Goal: Information Seeking & Learning: Learn about a topic

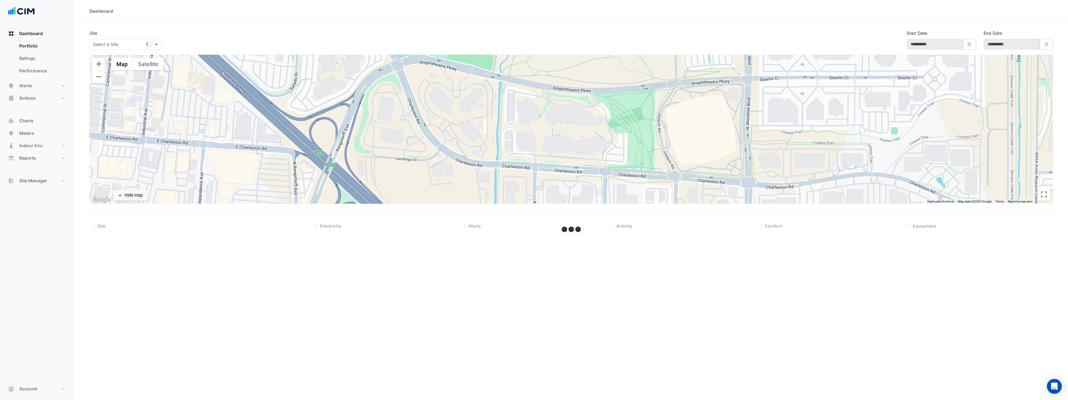
type input "**********"
select select "***"
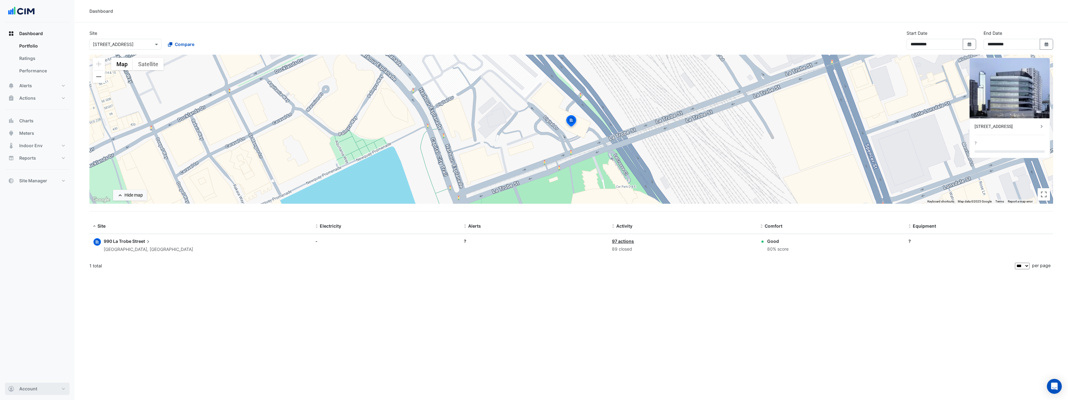
click at [30, 389] on span "Account" at bounding box center [28, 389] width 18 height 6
click at [30, 367] on link "Sign Out" at bounding box center [37, 373] width 59 height 12
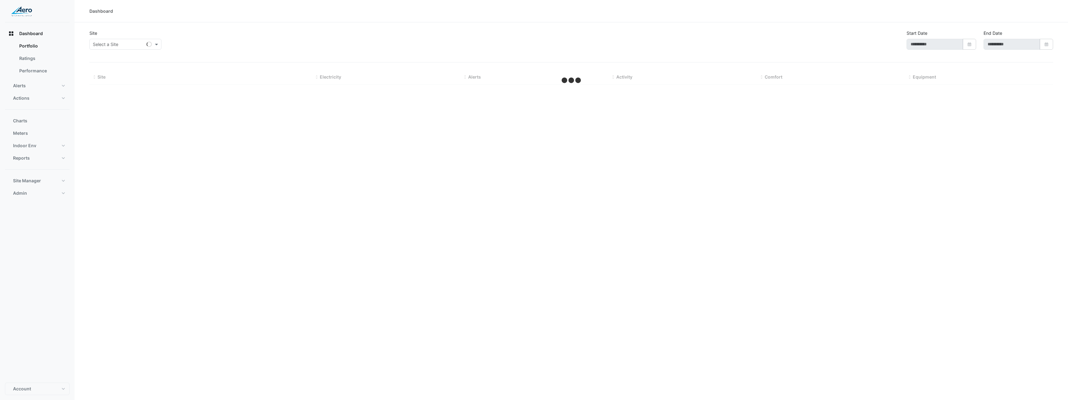
type input "**********"
select select "***"
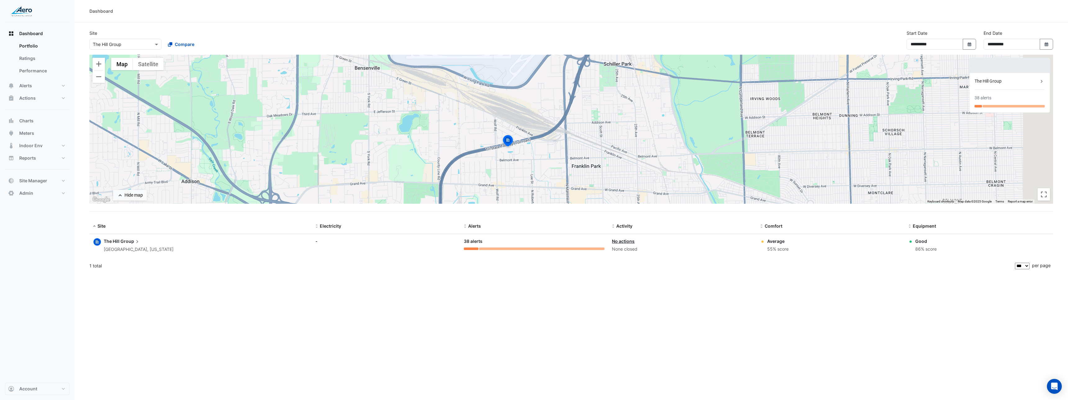
drag, startPoint x: 540, startPoint y: 139, endPoint x: 507, endPoint y: 151, distance: 34.4
click at [507, 151] on div "To activate drag with keyboard, press Alt + Enter. Once in keyboard drag state,…" at bounding box center [571, 129] width 964 height 149
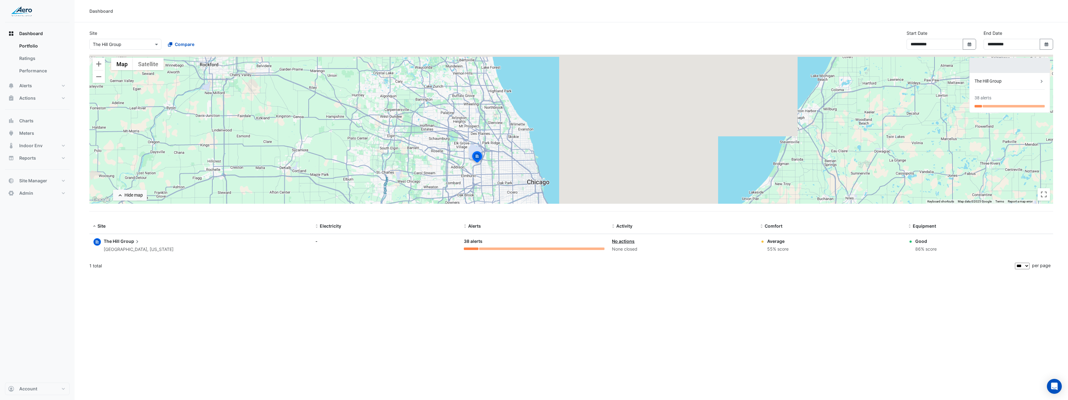
drag, startPoint x: 509, startPoint y: 127, endPoint x: 509, endPoint y: 171, distance: 44.4
click at [509, 171] on div "To activate drag with keyboard, press Alt + Enter. Once in keyboard drag state,…" at bounding box center [571, 129] width 964 height 149
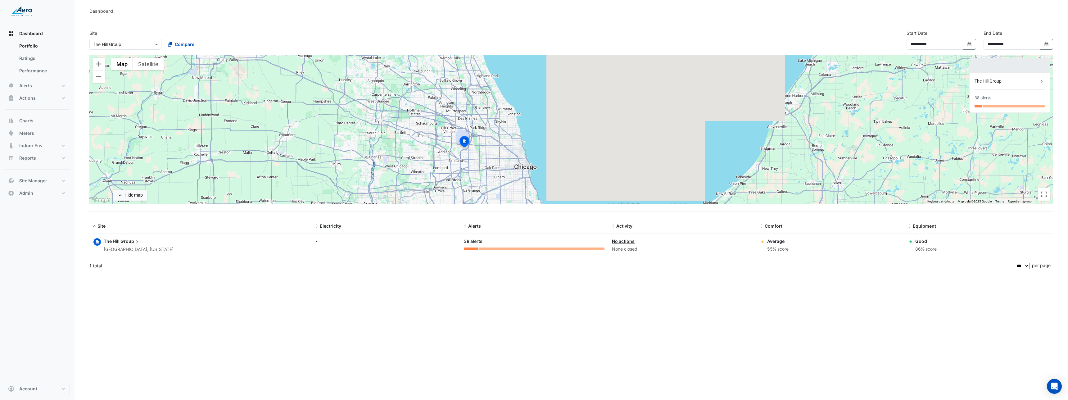
drag, startPoint x: 504, startPoint y: 161, endPoint x: 493, endPoint y: 138, distance: 25.7
click at [493, 138] on div "To activate drag with keyboard, press Alt + Enter. Once in keyboard drag state,…" at bounding box center [571, 129] width 964 height 149
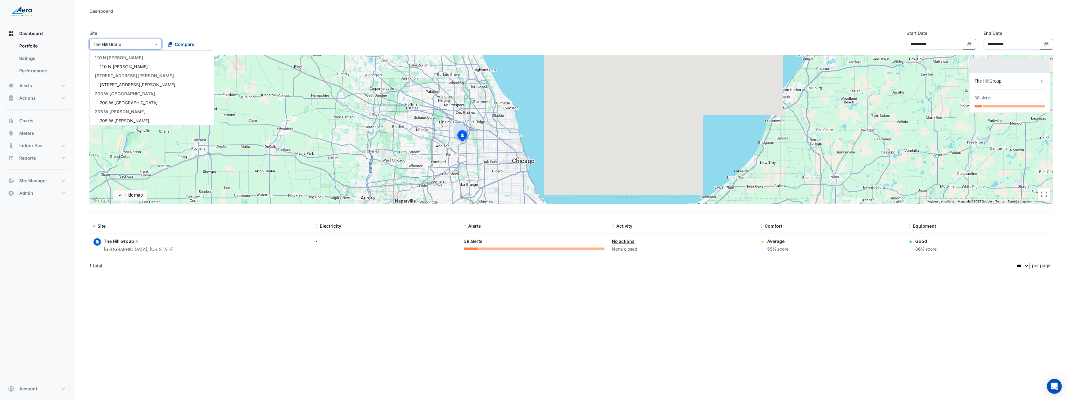
click at [154, 43] on span at bounding box center [157, 44] width 8 height 7
click at [133, 43] on input "text" at bounding box center [119, 44] width 53 height 7
click at [36, 34] on span "Dashboard" at bounding box center [31, 33] width 24 height 6
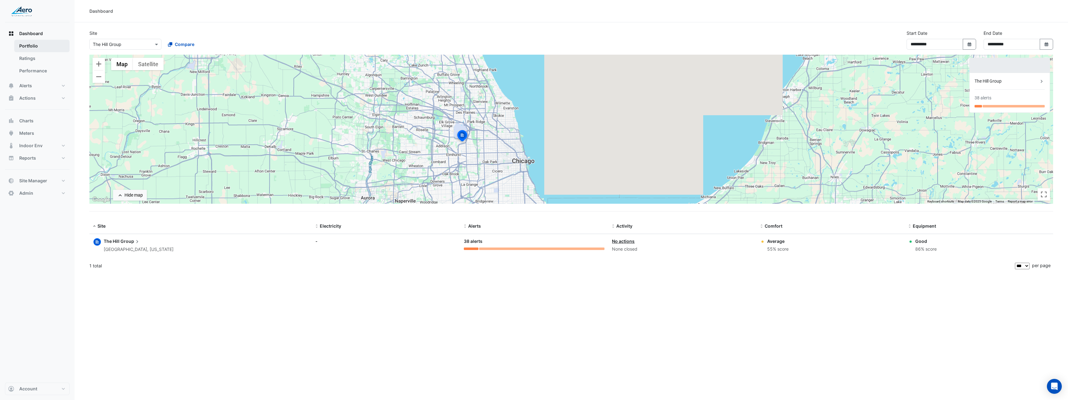
click at [38, 41] on link "Portfolio" at bounding box center [41, 46] width 55 height 12
click at [41, 35] on span "Dashboard" at bounding box center [31, 33] width 24 height 6
click at [36, 49] on link "Portfolio" at bounding box center [41, 46] width 55 height 12
click at [37, 60] on link "Ratings" at bounding box center [41, 58] width 55 height 12
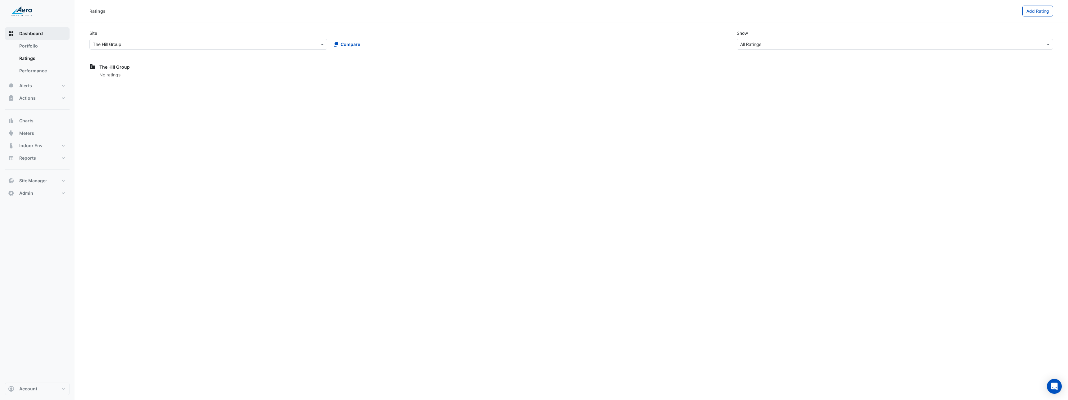
click at [43, 31] on button "Dashboard" at bounding box center [37, 33] width 65 height 12
click at [36, 31] on span "Dashboard" at bounding box center [31, 33] width 24 height 6
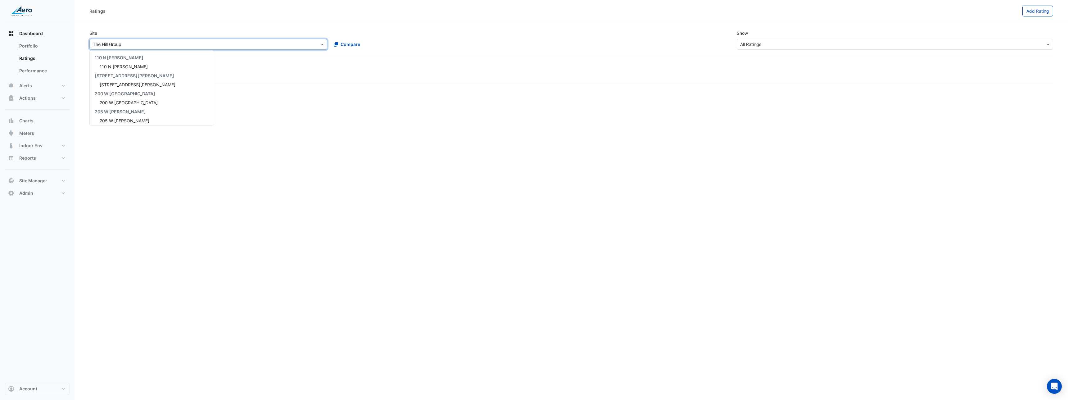
click at [148, 45] on input "text" at bounding box center [202, 44] width 219 height 7
click at [143, 74] on span "Trump Tower Chicago" at bounding box center [139, 72] width 79 height 5
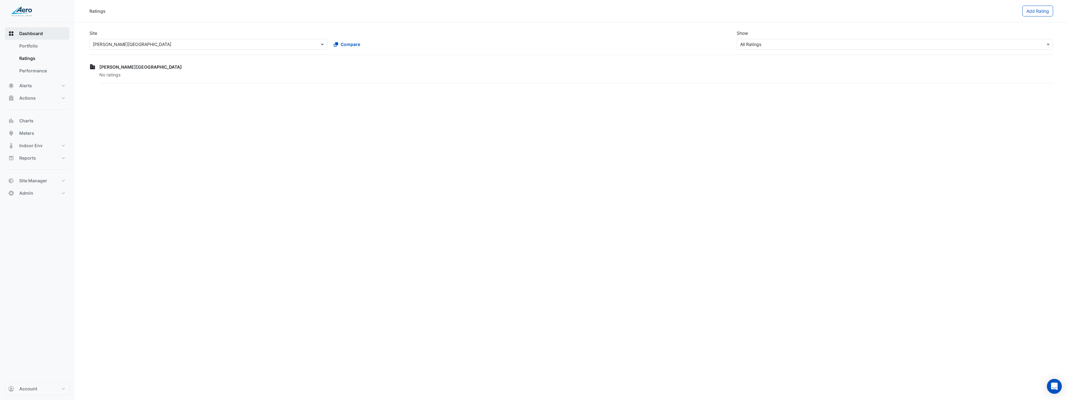
click at [38, 34] on span "Dashboard" at bounding box center [31, 33] width 24 height 6
click at [37, 120] on button "Charts" at bounding box center [37, 121] width 65 height 12
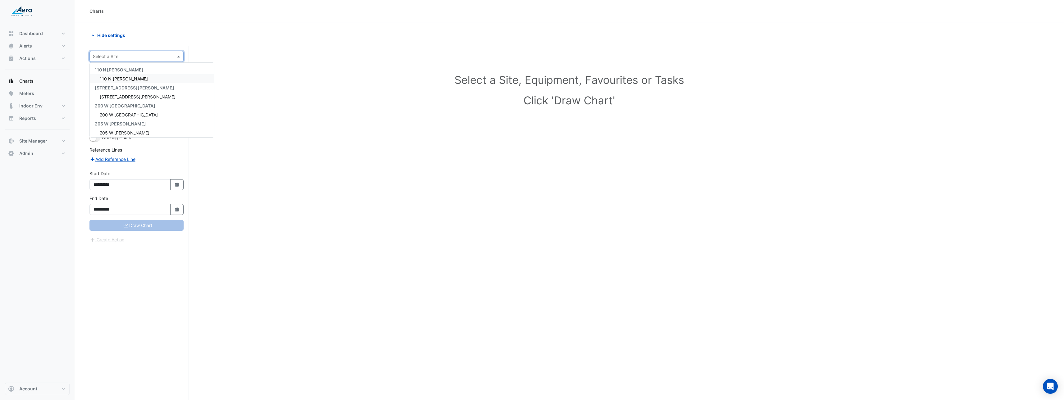
click at [115, 56] on input "text" at bounding box center [130, 56] width 75 height 7
type input "*"
type input "*****"
click at [120, 80] on span "Trump Tower Chicago" at bounding box center [139, 78] width 79 height 5
click at [133, 74] on input "text" at bounding box center [130, 75] width 64 height 7
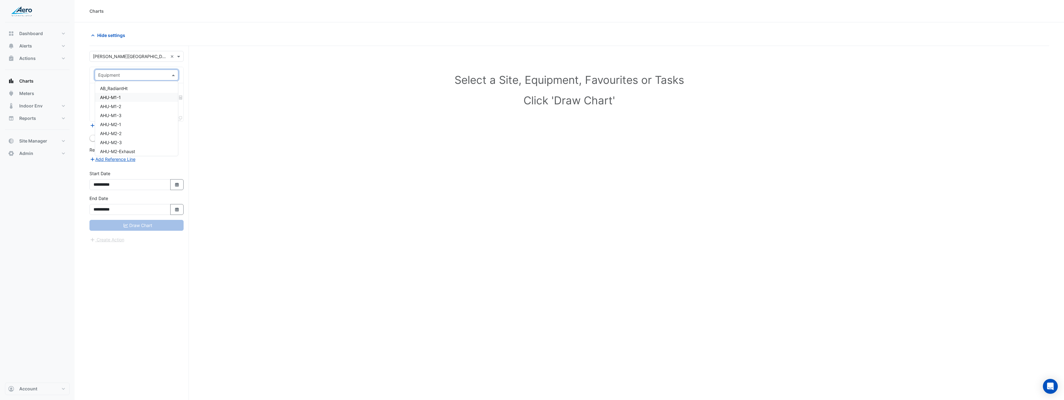
click at [124, 96] on div "AHU-M1-1" at bounding box center [136, 97] width 83 height 9
click at [151, 99] on div "Favourites Tasks" at bounding box center [136, 102] width 93 height 38
click at [152, 98] on div "Favourites" at bounding box center [137, 93] width 84 height 11
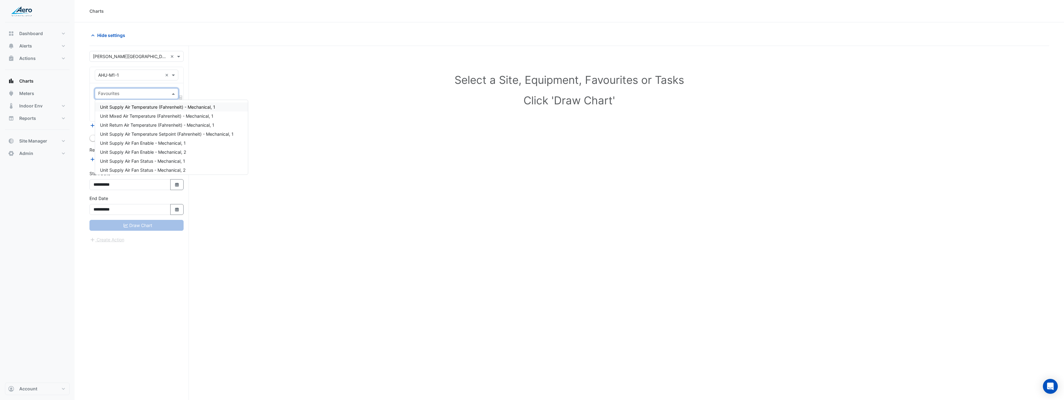
drag, startPoint x: 152, startPoint y: 98, endPoint x: 148, endPoint y: 91, distance: 8.5
click at [151, 98] on div "Favourites" at bounding box center [137, 93] width 84 height 11
click at [133, 73] on input "text" at bounding box center [130, 75] width 64 height 7
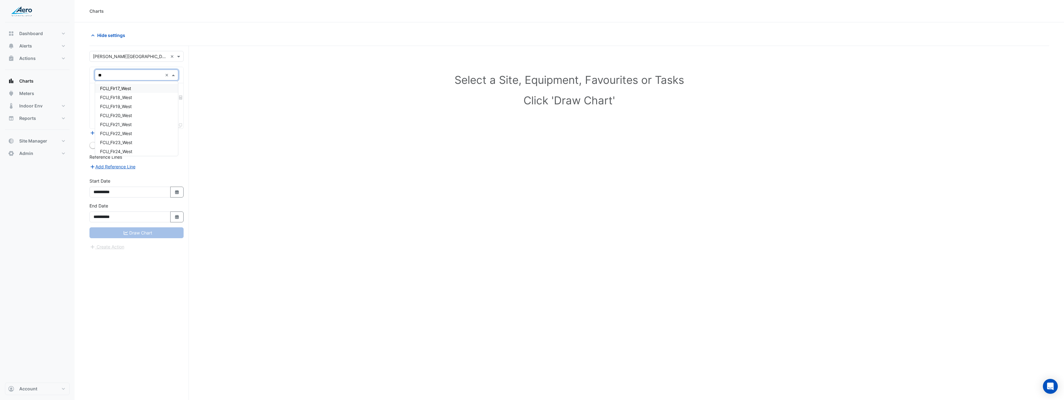
type input "***"
click at [125, 91] on div "Weather" at bounding box center [136, 88] width 83 height 9
click at [130, 97] on input "text" at bounding box center [133, 94] width 70 height 7
click at [148, 127] on span "Temperature (Fahrenheit)" at bounding box center [126, 124] width 52 height 5
click at [141, 77] on input "text" at bounding box center [130, 75] width 64 height 7
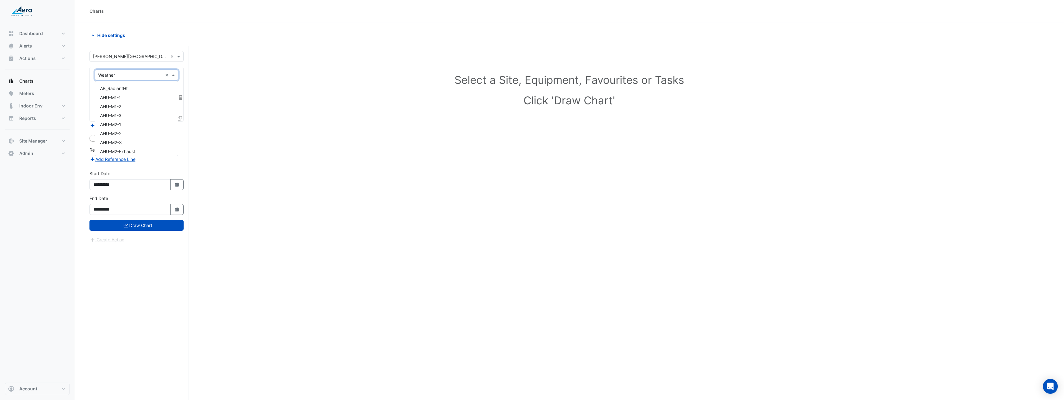
scroll to position [6397, 0]
click at [141, 77] on input "text" at bounding box center [130, 75] width 64 height 7
type input "***"
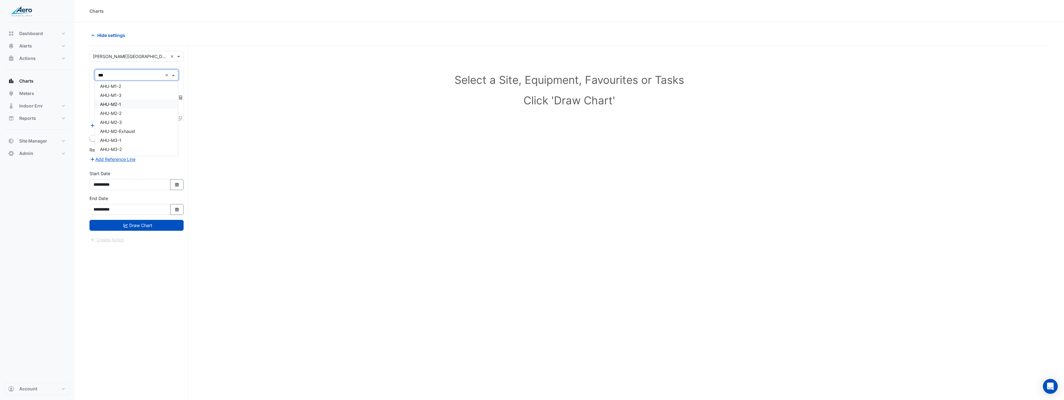
scroll to position [0, 0]
click at [133, 92] on div "AHU-M1-1" at bounding box center [136, 88] width 83 height 9
click at [133, 94] on input "text" at bounding box center [133, 94] width 70 height 7
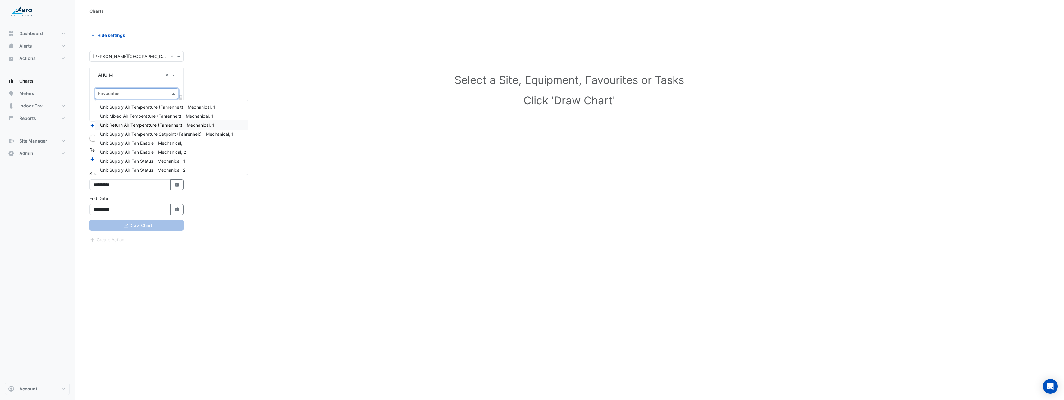
click at [288, 119] on div "Select a Site, Equipment, Favourites or Tasks Click 'Draw Chart'" at bounding box center [569, 91] width 952 height 76
